Goal: Check status: Check status

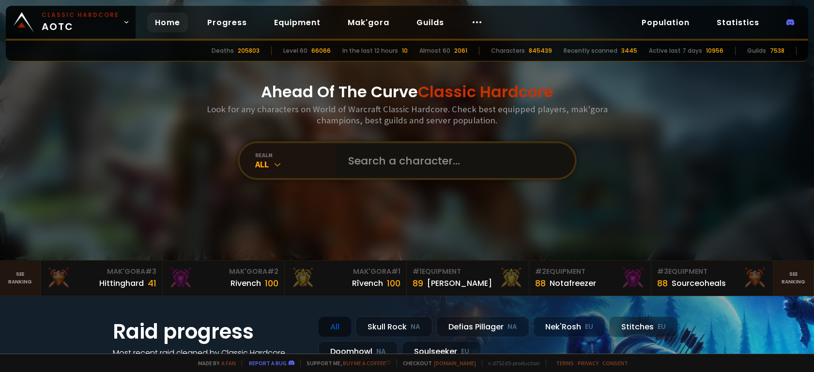
click at [388, 166] on input "text" at bounding box center [452, 160] width 221 height 35
type input "pahotam"
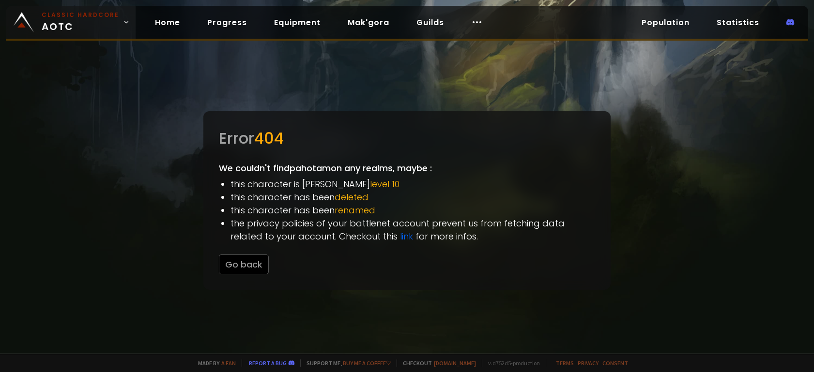
click at [73, 22] on span "Classic Hardcore AOTC" at bounding box center [80, 22] width 77 height 23
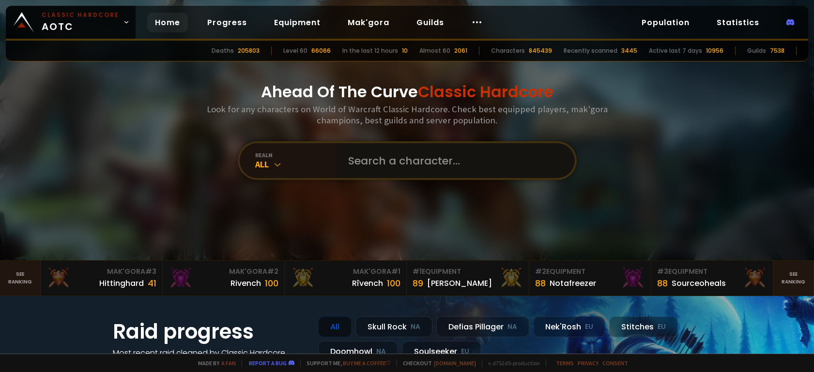
click at [367, 164] on input "text" at bounding box center [452, 160] width 221 height 35
type input "pahotam"
